Goal: Transaction & Acquisition: Book appointment/travel/reservation

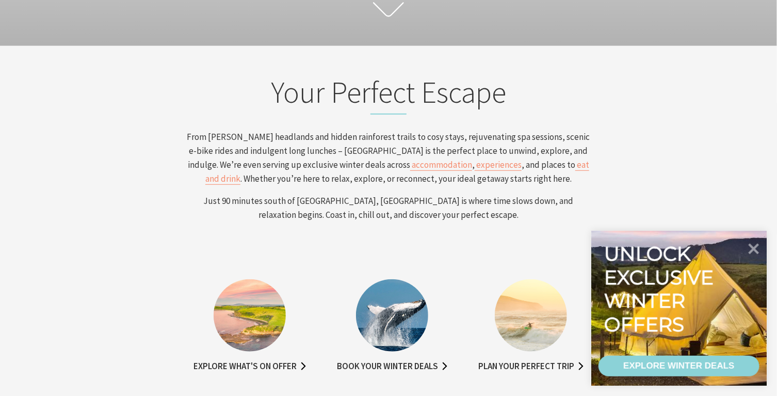
scroll to position [310, 0]
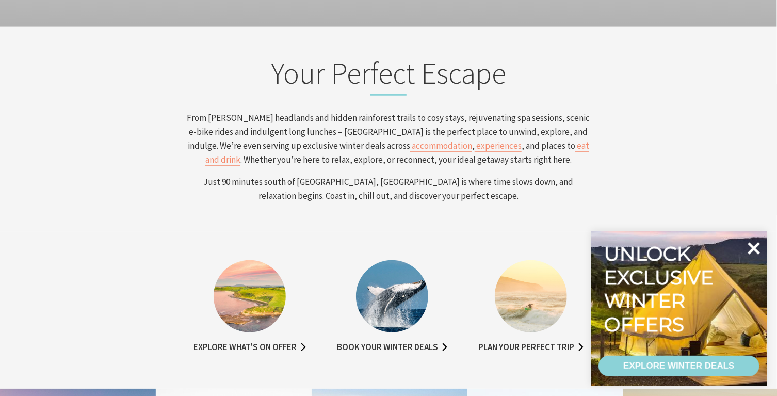
click at [755, 249] on icon at bounding box center [754, 248] width 12 height 12
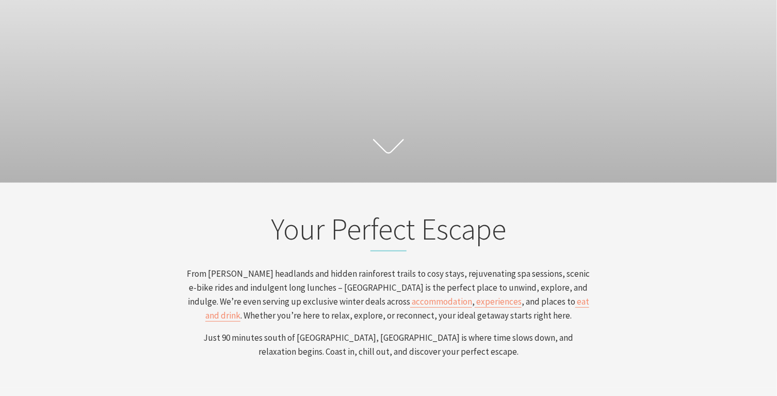
scroll to position [0, 0]
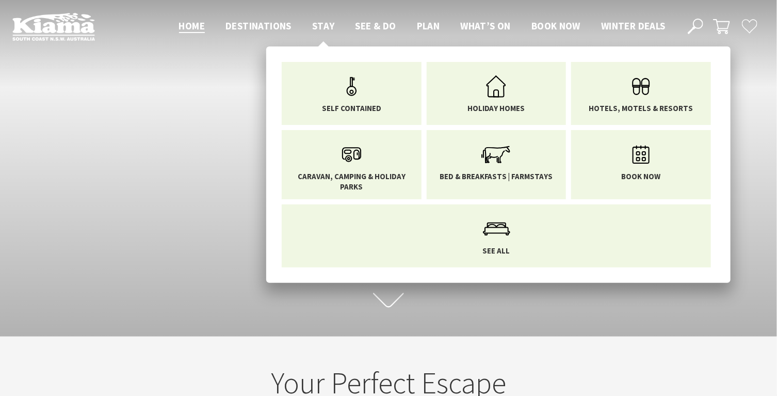
click at [324, 23] on span "Stay" at bounding box center [323, 26] width 23 height 12
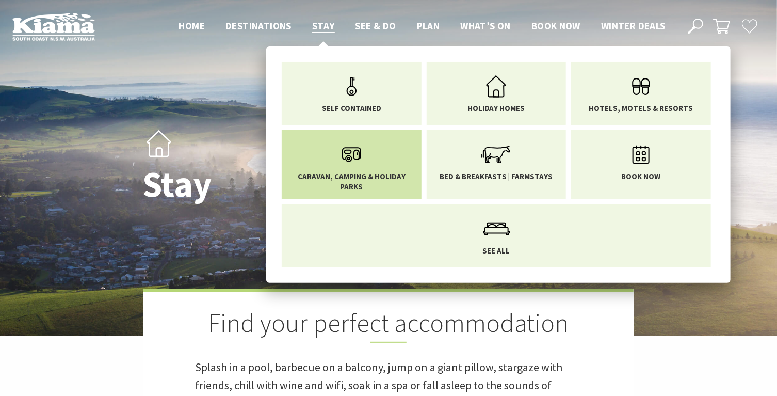
click at [357, 167] on icon "Main Menu" at bounding box center [352, 155] width 34 height 34
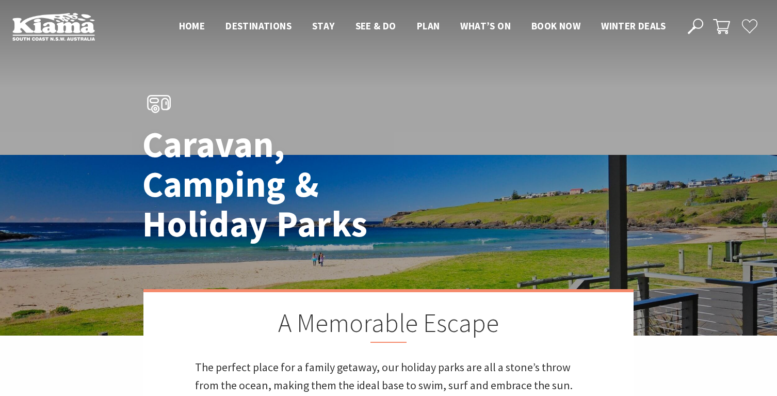
scroll to position [310, 0]
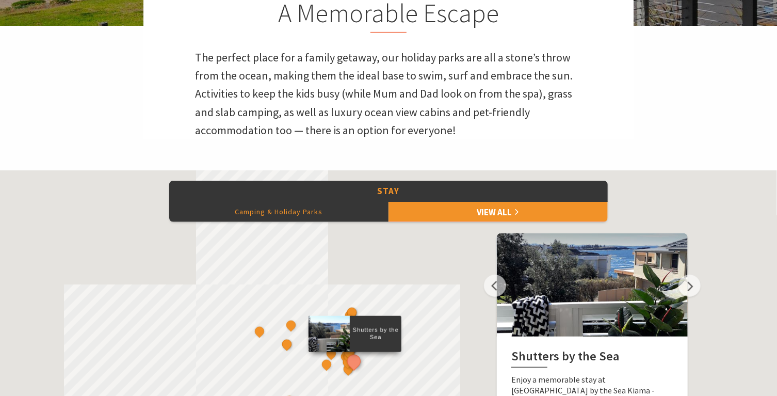
click at [293, 209] on button "Camping & Holiday Parks" at bounding box center [278, 211] width 219 height 21
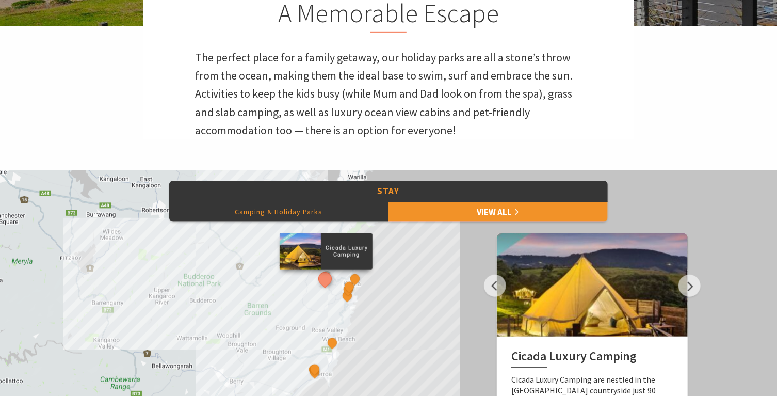
drag, startPoint x: 352, startPoint y: 350, endPoint x: 380, endPoint y: 298, distance: 58.9
click at [380, 298] on div "Cicada Luxury Camping Surf Camp BIG4 Easts Beach Holiday Park Kendalls Beach Ho…" at bounding box center [388, 356] width 777 height 372
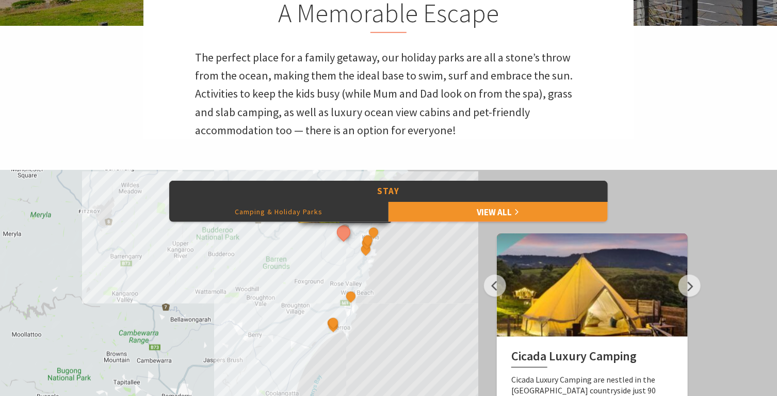
drag, startPoint x: 370, startPoint y: 379, endPoint x: 389, endPoint y: 332, distance: 51.0
click at [389, 332] on div "Cicada Luxury Camping Surf Camp BIG4 Easts Beach Holiday Park Kendalls Beach Ho…" at bounding box center [388, 356] width 777 height 372
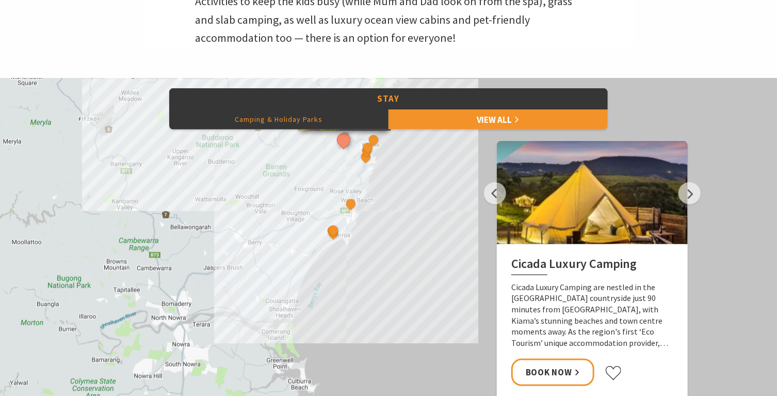
scroll to position [413, 0]
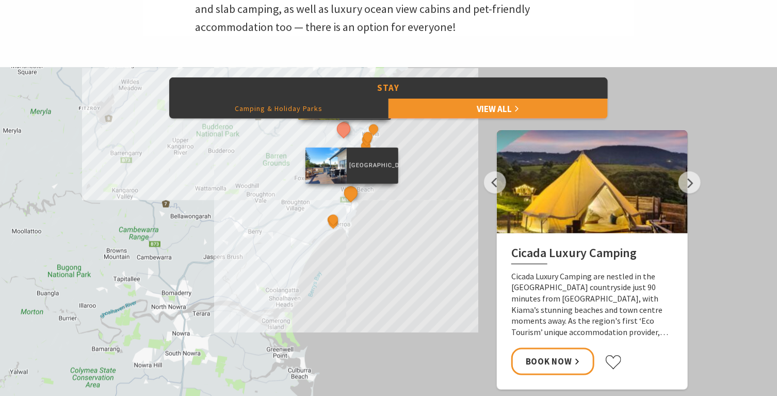
click at [352, 193] on button "See detail about Werri Beach Holiday Park" at bounding box center [351, 193] width 19 height 19
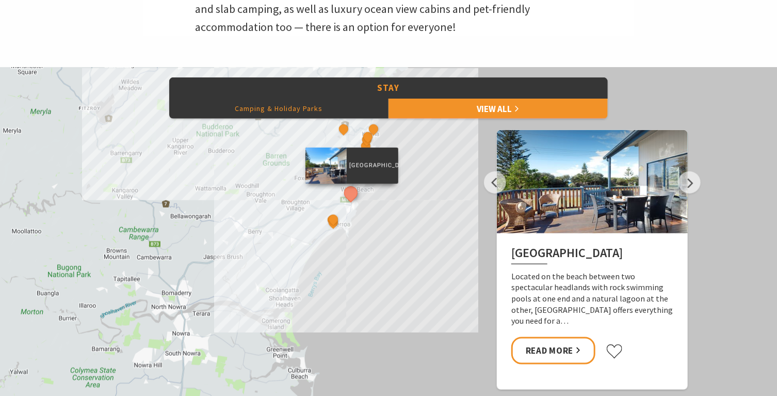
click at [566, 258] on h2 "[GEOGRAPHIC_DATA]" at bounding box center [592, 255] width 162 height 19
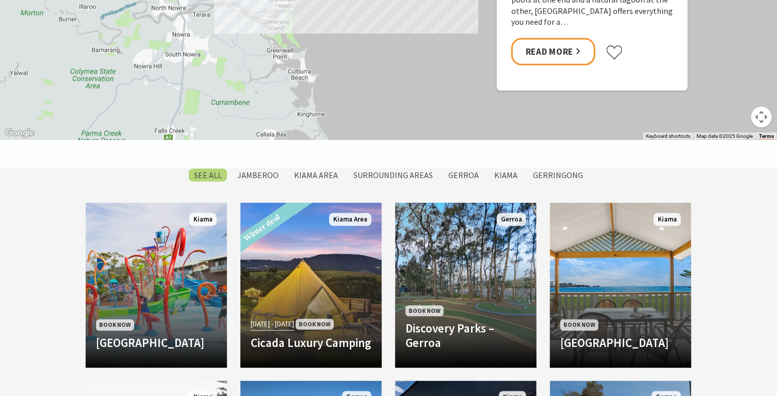
scroll to position [774, 0]
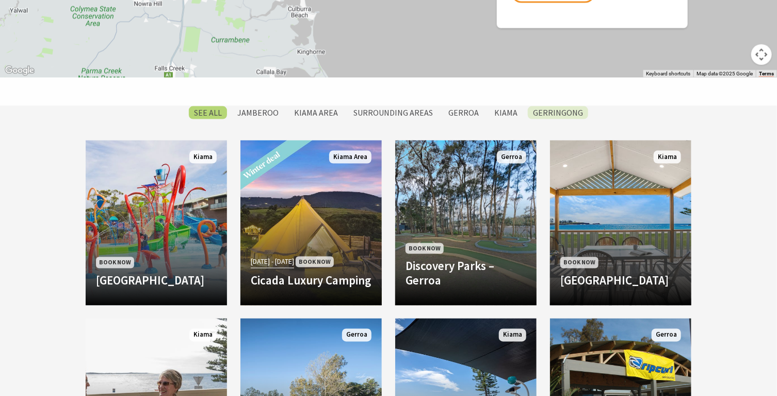
click at [545, 111] on label "Gerringong" at bounding box center [558, 112] width 60 height 13
click at [0, 0] on input "Gerringong" at bounding box center [0, 0] width 0 height 0
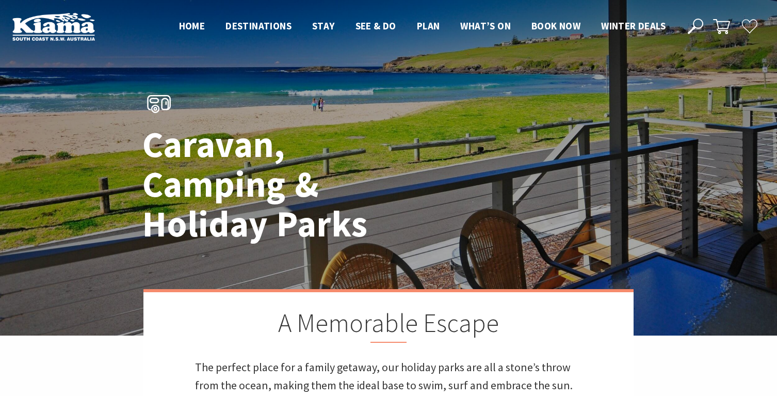
scroll to position [508, 0]
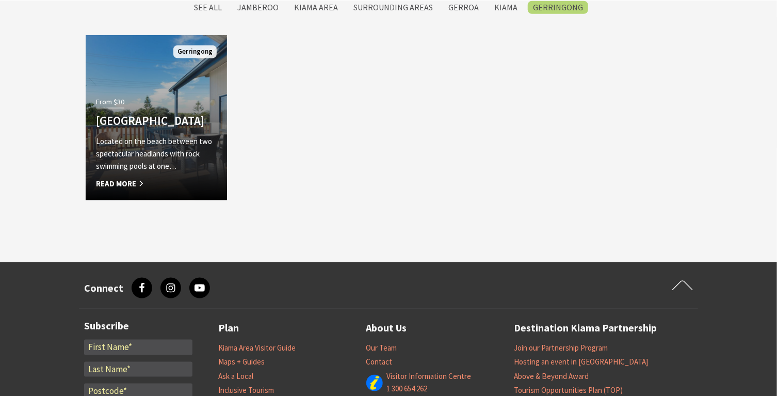
click at [132, 181] on span "Read More" at bounding box center [156, 183] width 121 height 12
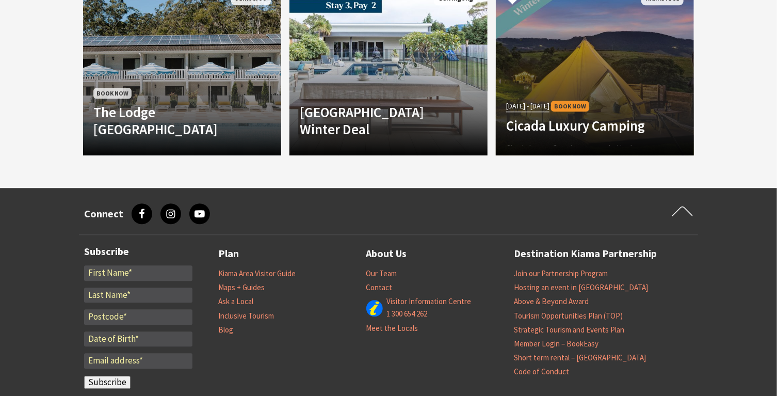
scroll to position [960, 0]
